Goal: Task Accomplishment & Management: Manage account settings

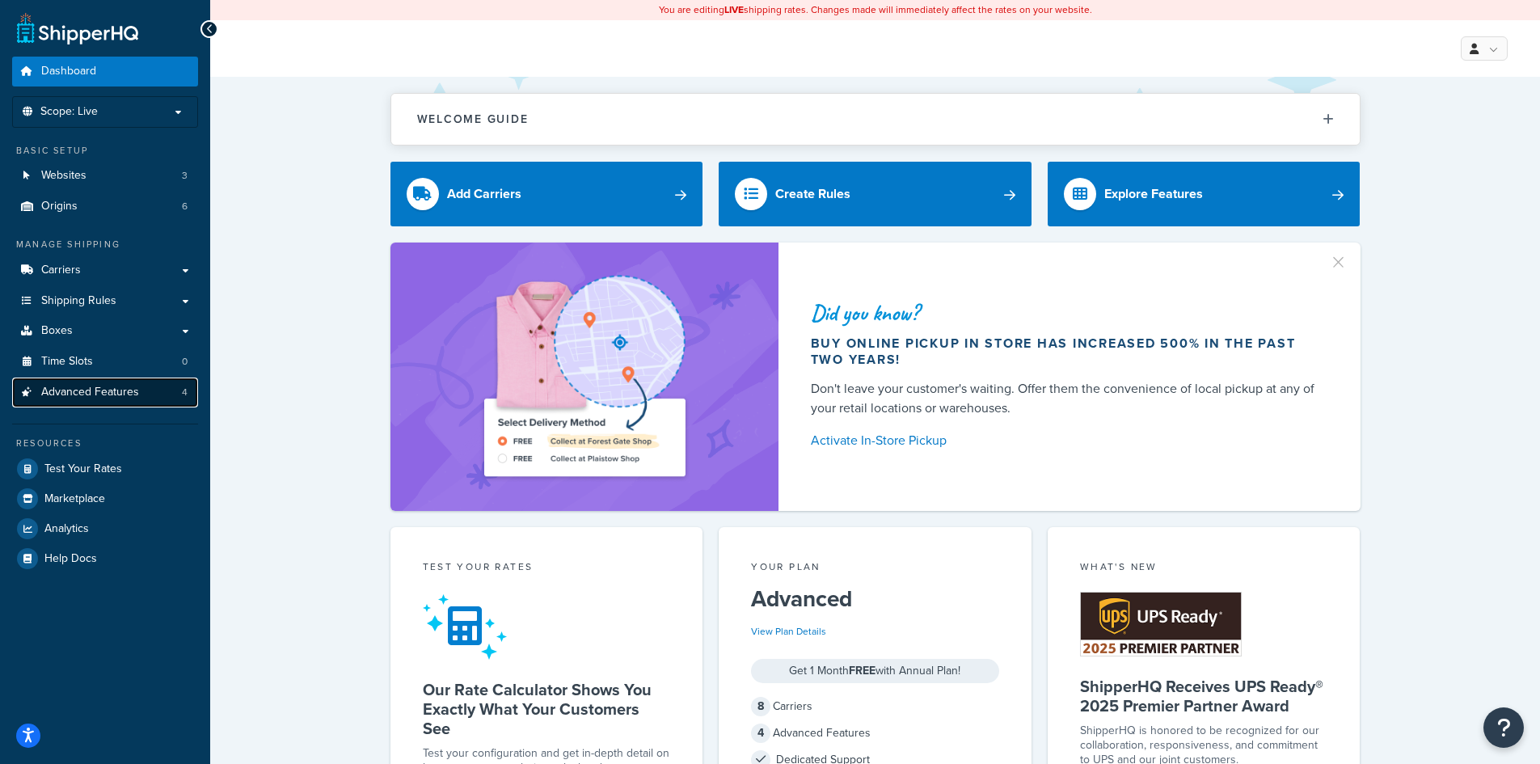
click at [79, 386] on span "Advanced Features" at bounding box center [90, 393] width 98 height 14
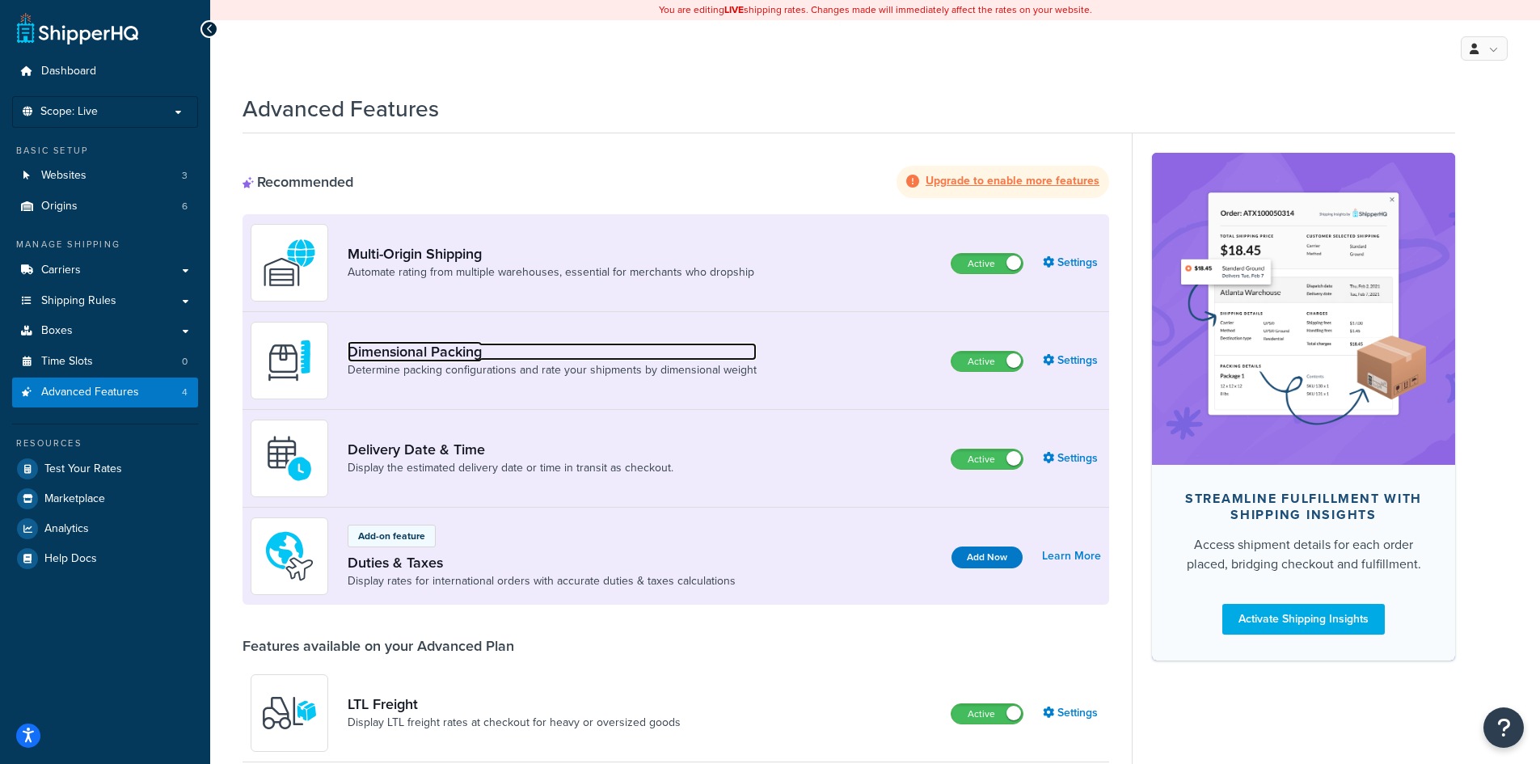
click at [507, 352] on link "Dimensional Packing" at bounding box center [552, 352] width 409 height 18
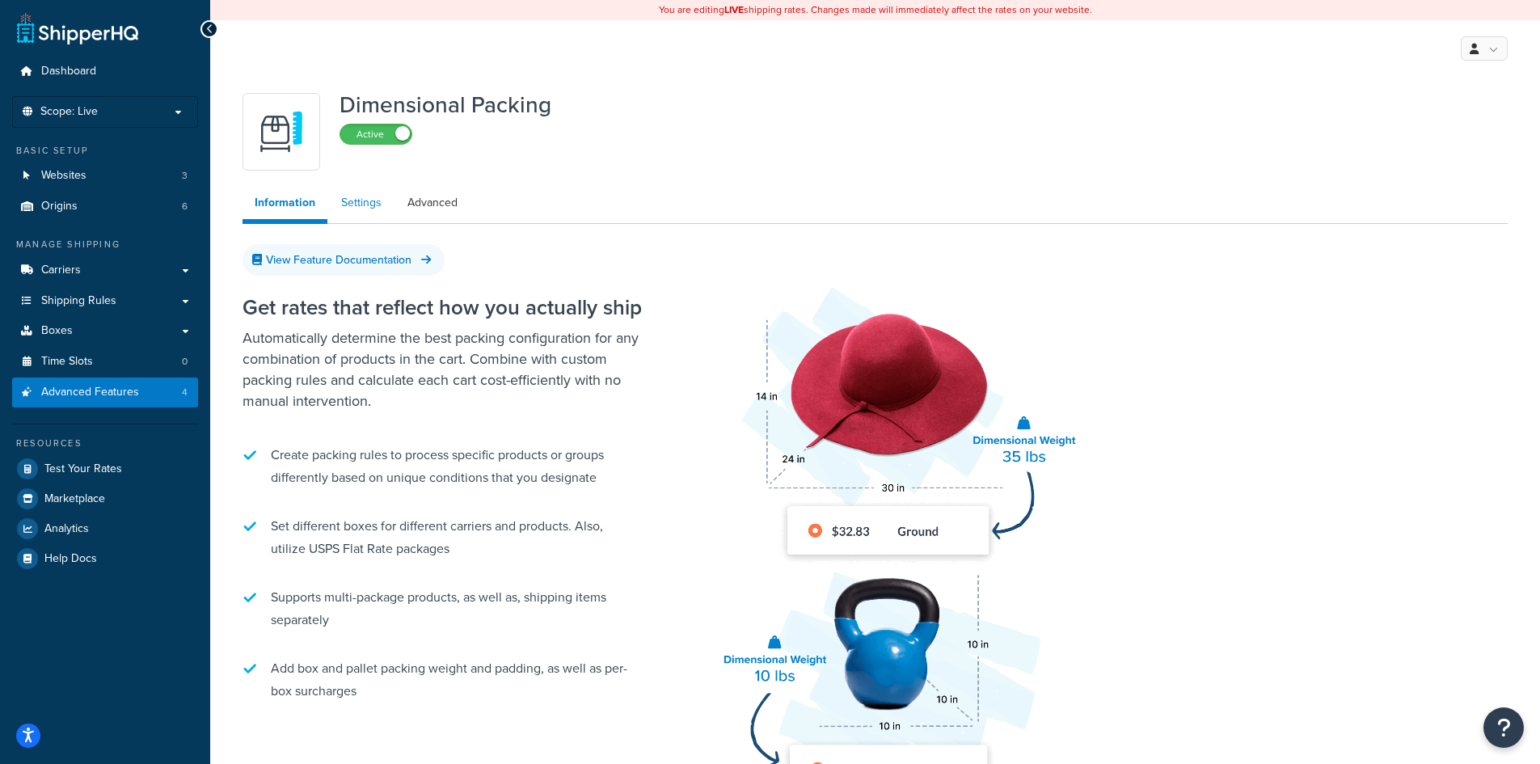
click at [367, 207] on link "Settings" at bounding box center [361, 203] width 65 height 32
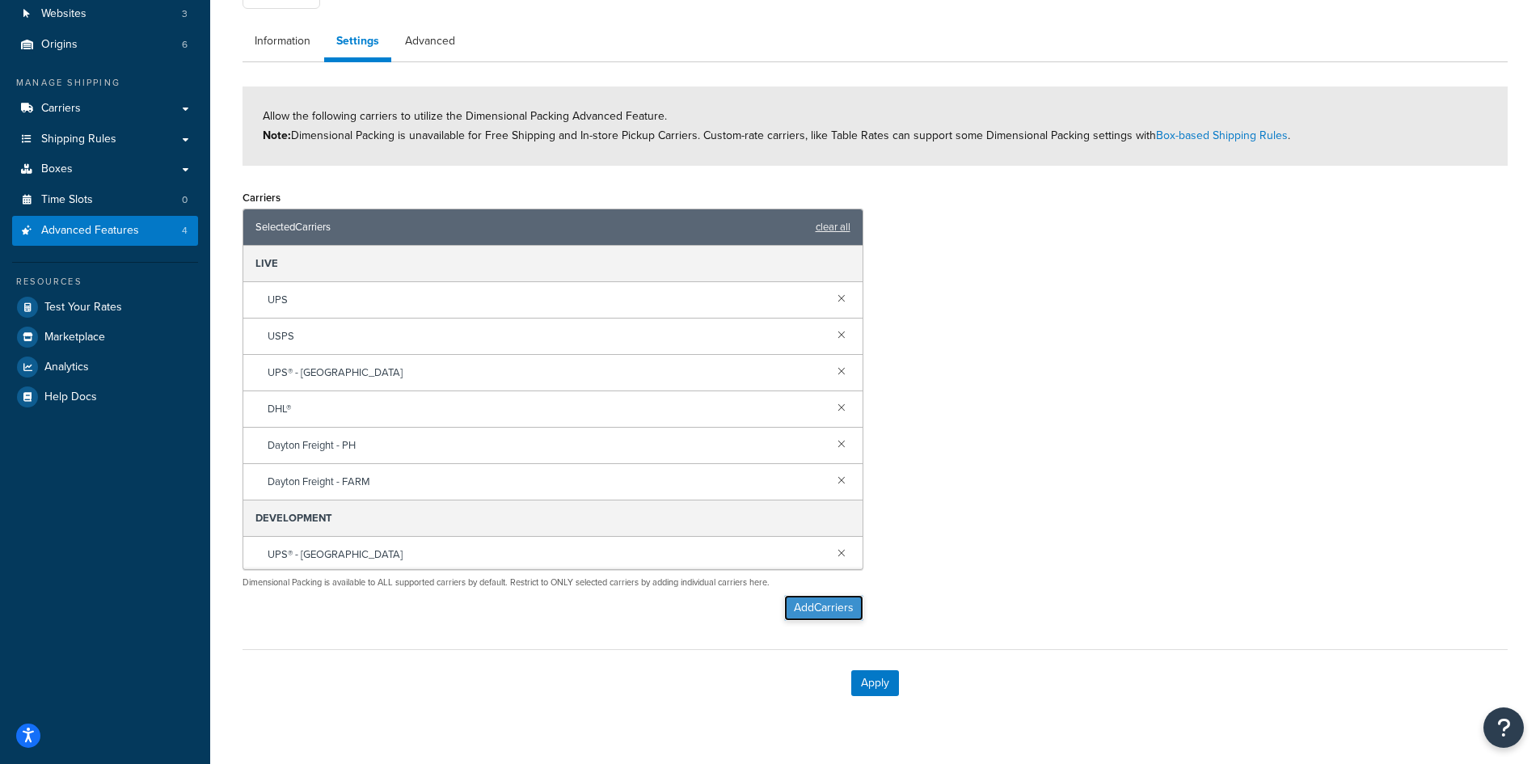
click at [834, 610] on button "Add Carriers" at bounding box center [823, 608] width 79 height 26
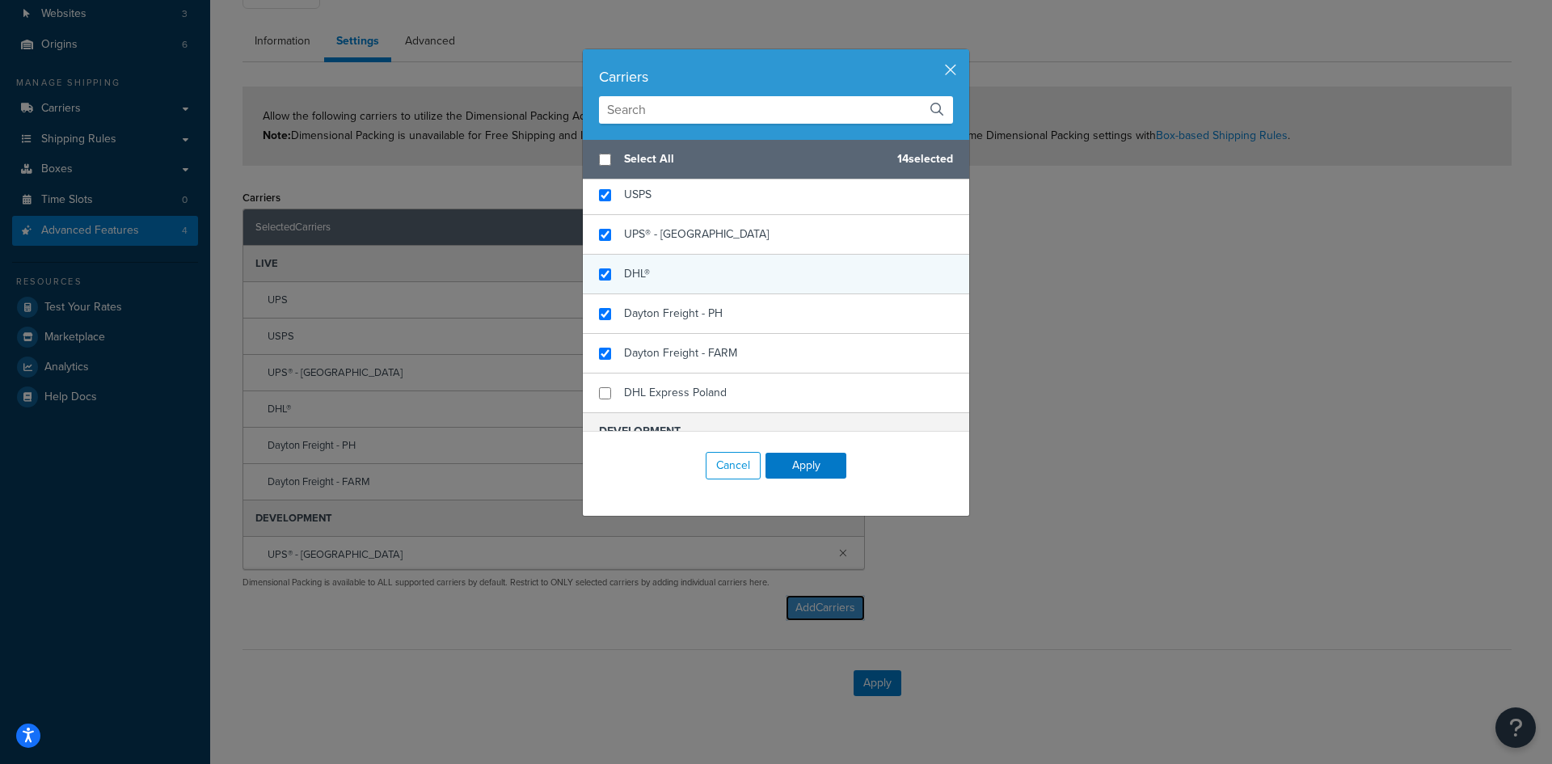
scroll to position [243, 0]
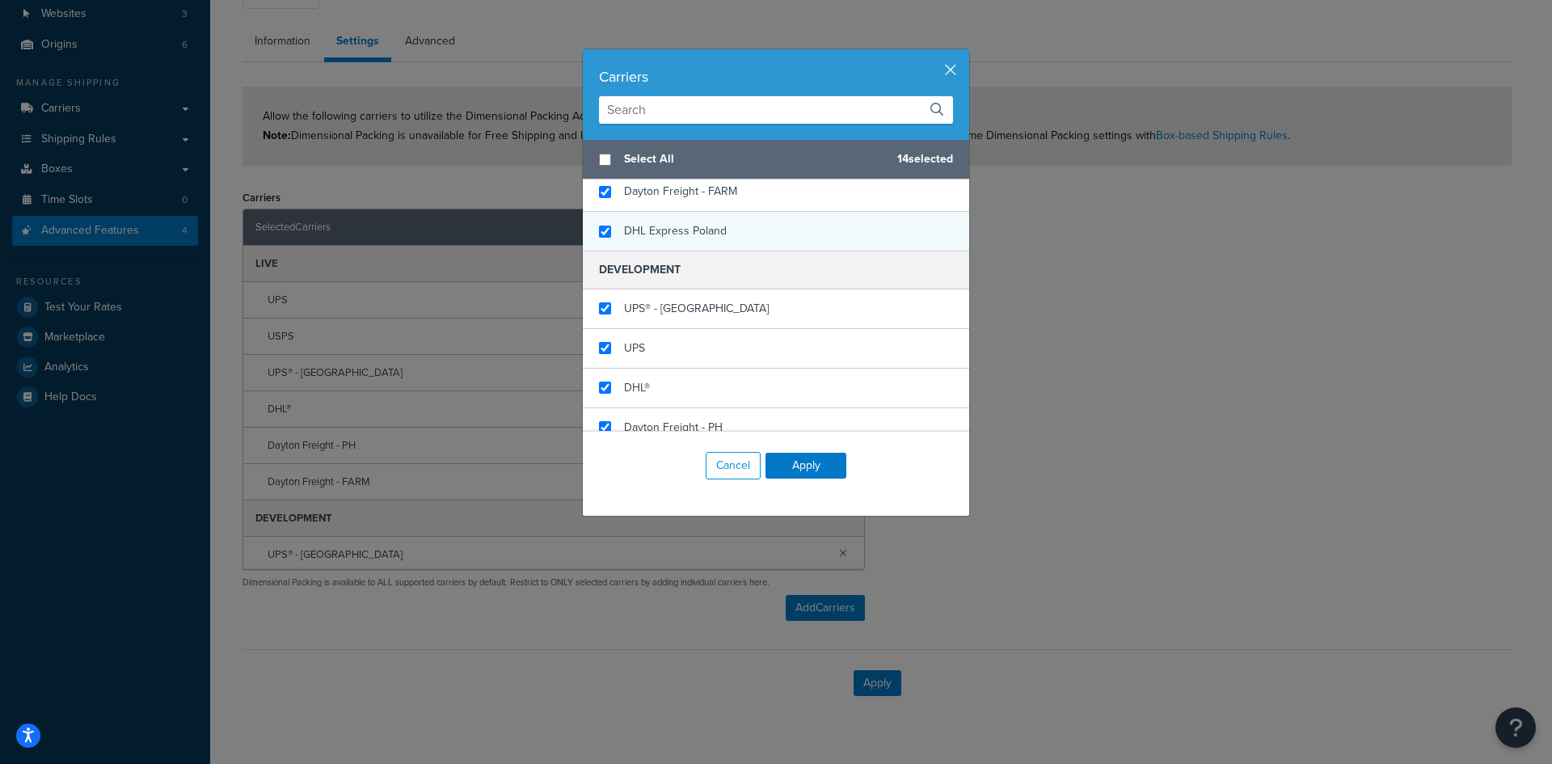
checkbox input "true"
click at [677, 233] on span "DHL Express Poland" at bounding box center [675, 230] width 103 height 17
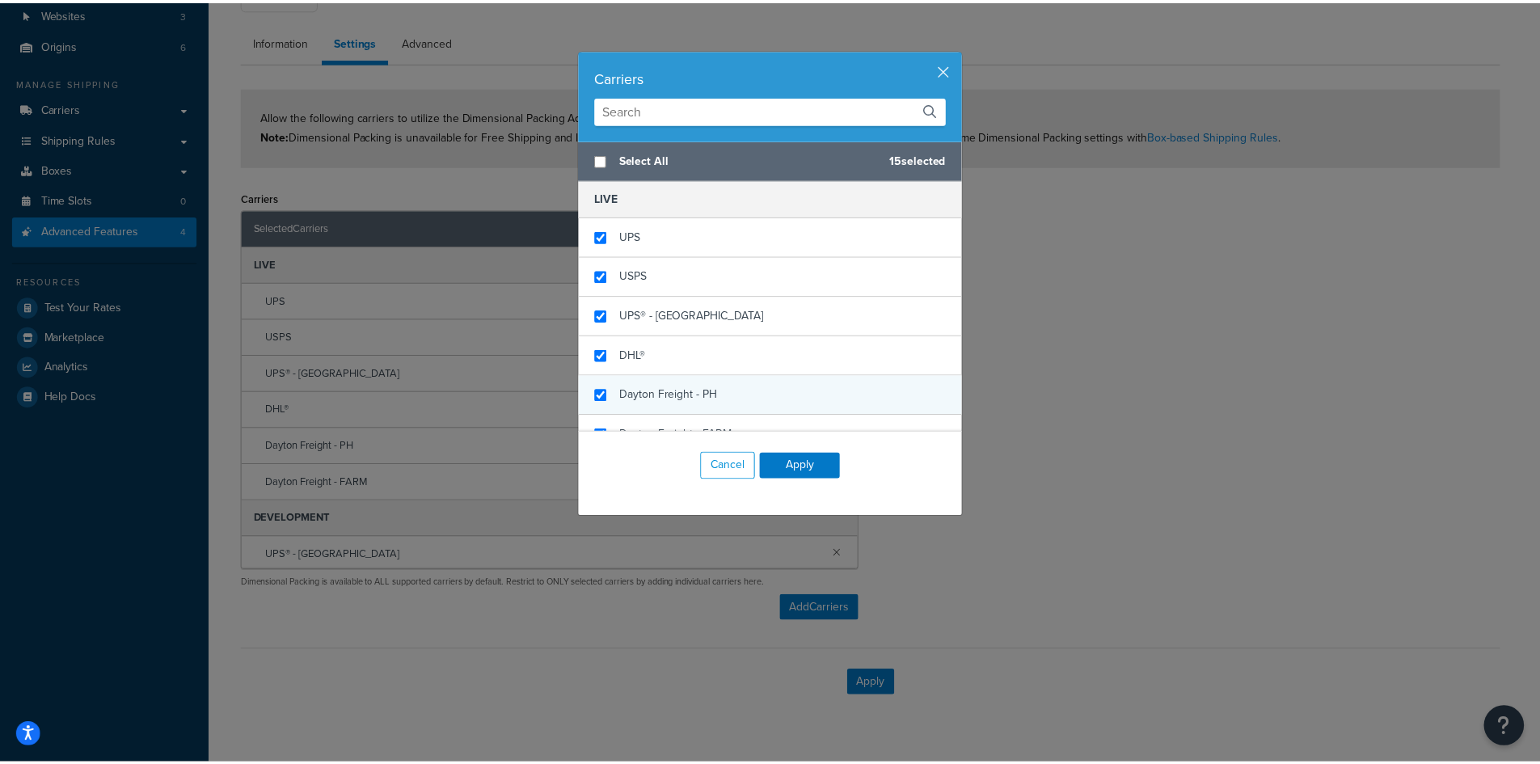
scroll to position [81, 0]
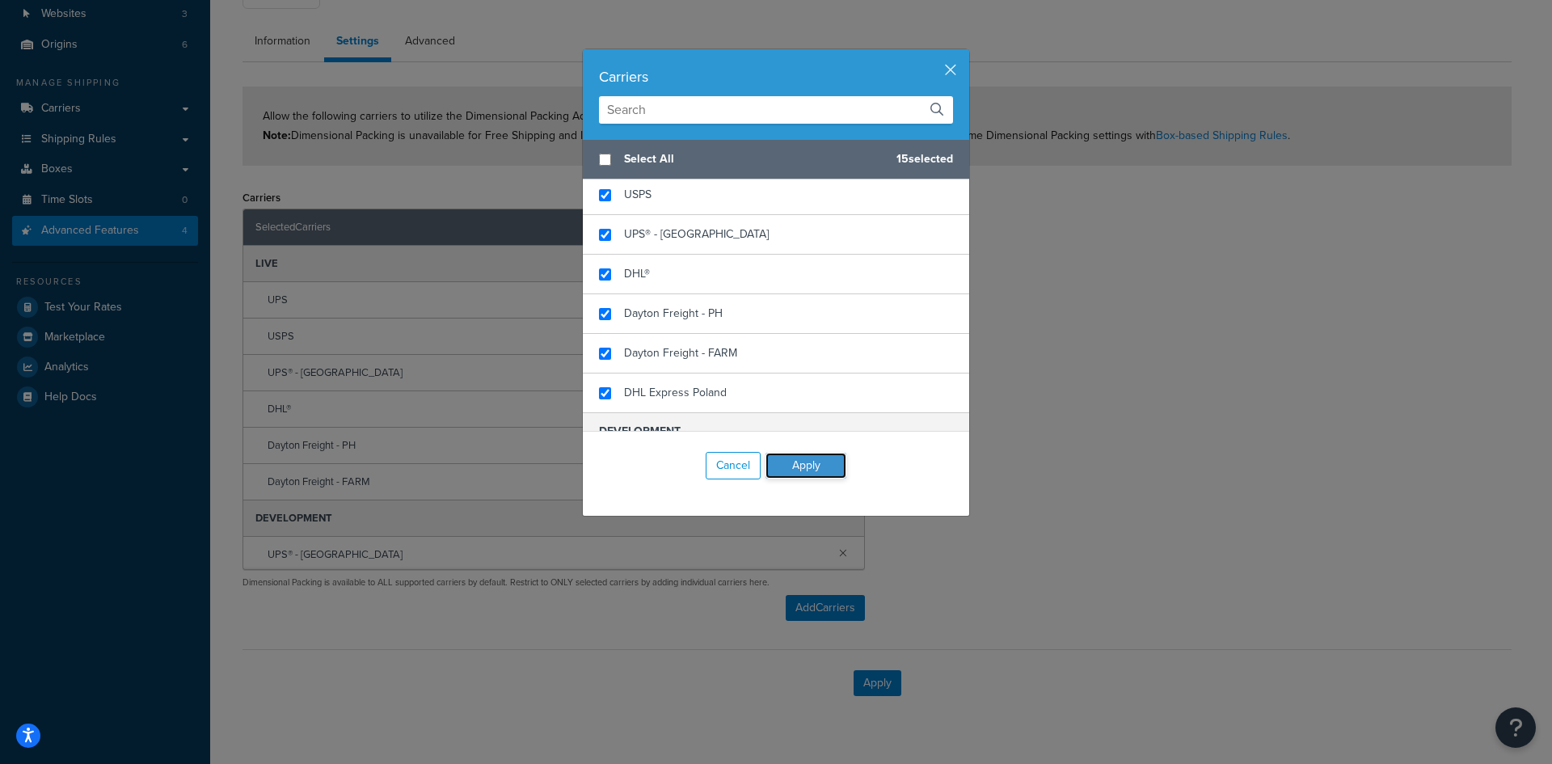
click at [777, 457] on button "Apply" at bounding box center [806, 466] width 81 height 26
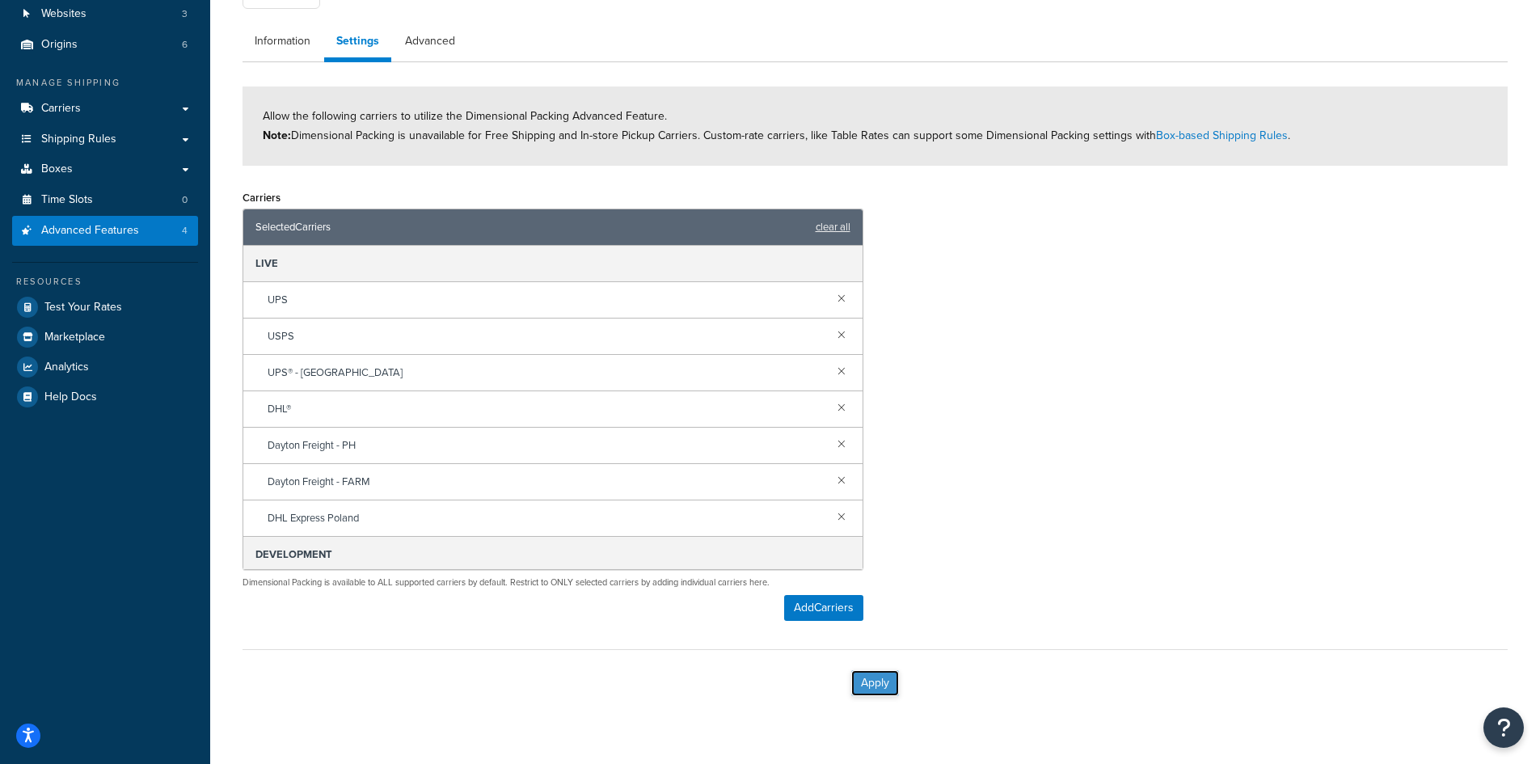
click at [873, 690] on button "Apply" at bounding box center [875, 683] width 48 height 26
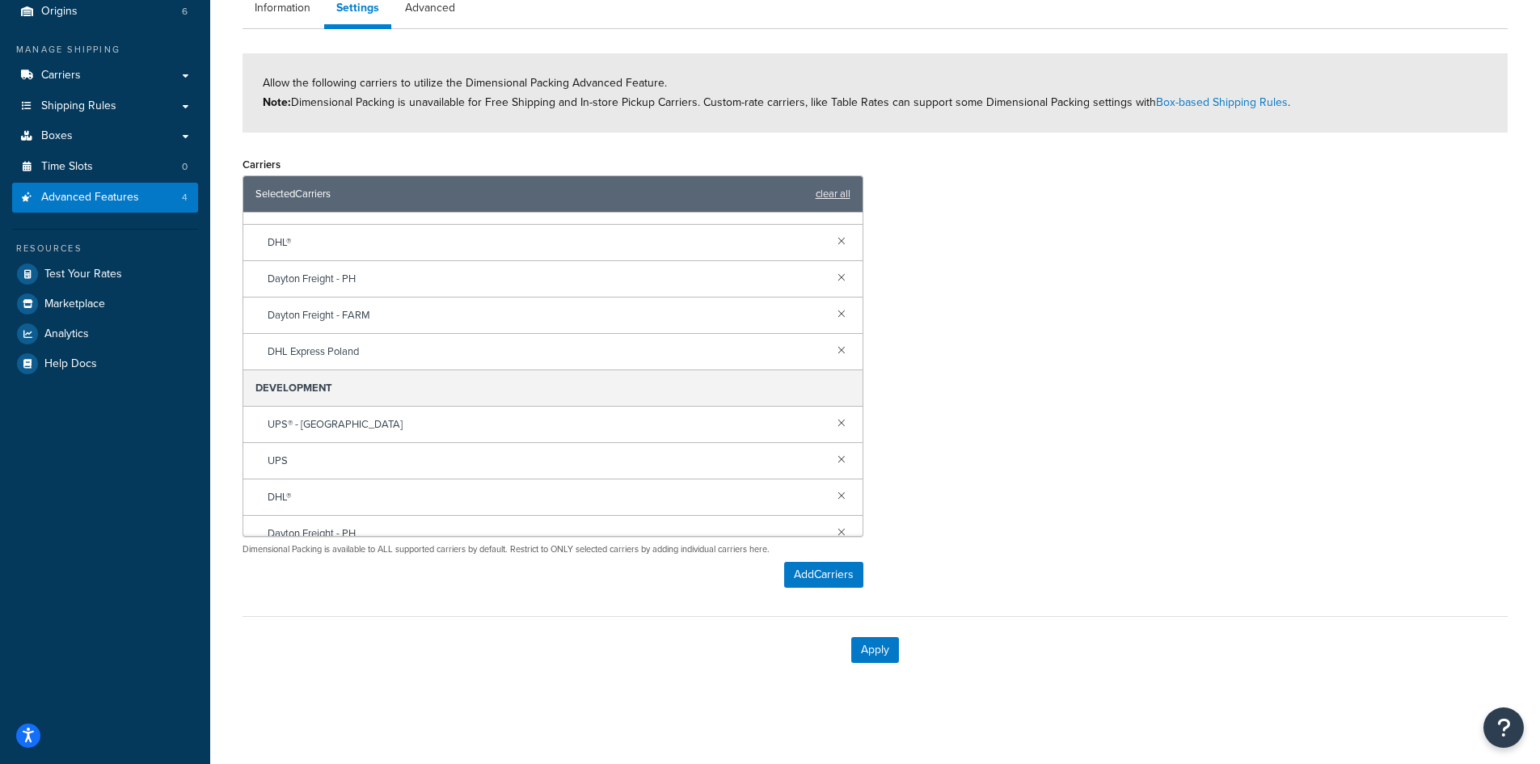
scroll to position [133, 0]
click at [1151, 522] on div "Carriers Selected Carriers clear all LIVE UPS USPS UPS® - UK DHL® Dayton Freigh…" at bounding box center [875, 376] width 1290 height 447
